Goal: Find specific page/section: Find specific page/section

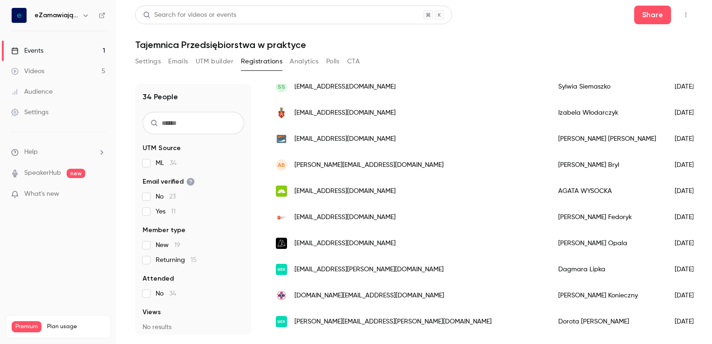
scroll to position [732, 0]
click at [406, 181] on div "[EMAIL_ADDRESS][DOMAIN_NAME]" at bounding box center [407, 191] width 282 height 26
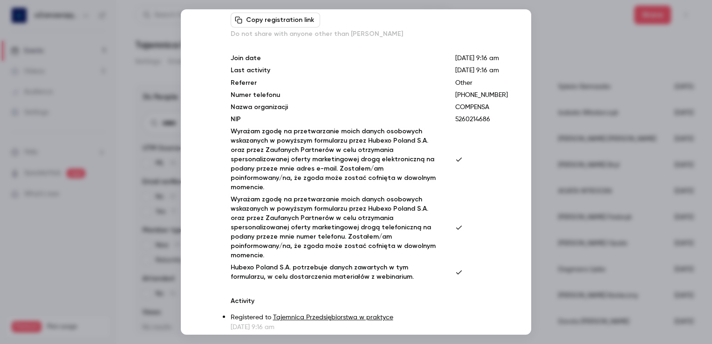
scroll to position [85, 0]
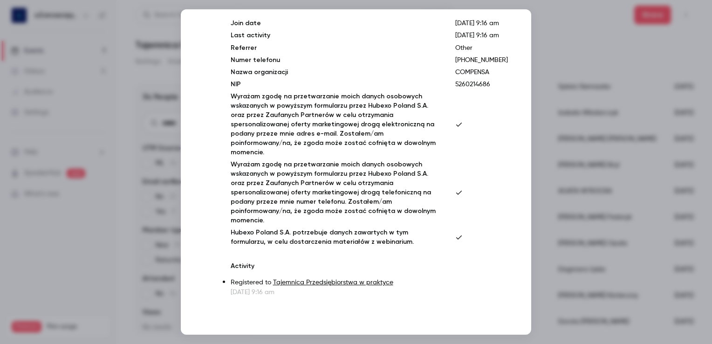
click at [554, 16] on div at bounding box center [356, 172] width 712 height 344
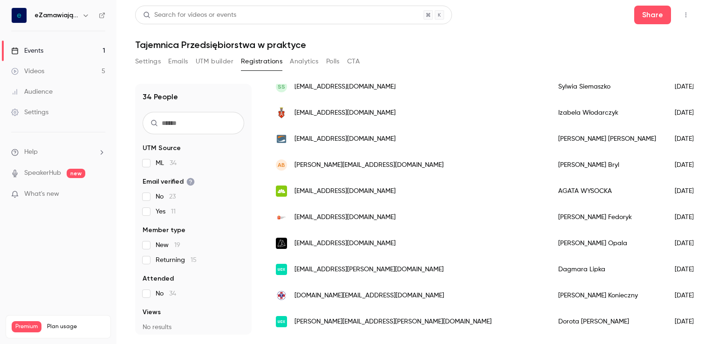
click at [34, 49] on div "Events" at bounding box center [27, 50] width 32 height 9
